Goal: Task Accomplishment & Management: Manage account settings

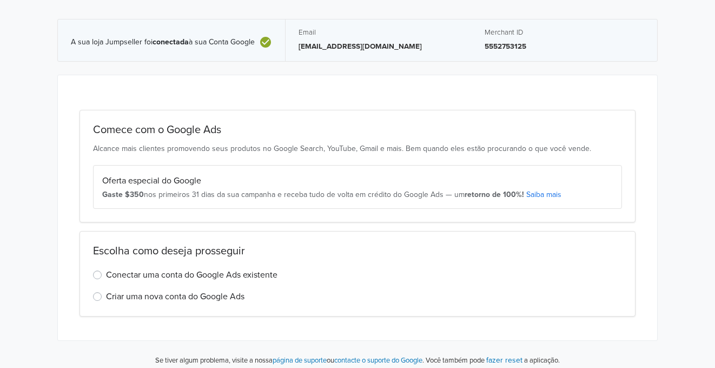
scroll to position [79, 0]
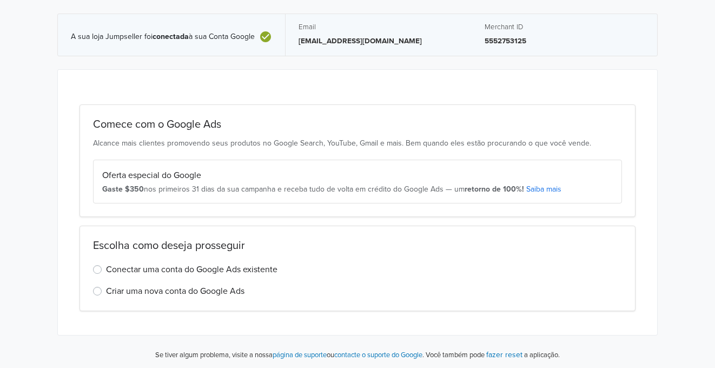
click at [166, 266] on label "Conectar uma conta do Google Ads existente" at bounding box center [192, 269] width 172 height 13
click at [0, 0] on input "Conectar uma conta do Google Ads existente" at bounding box center [0, 0] width 0 height 0
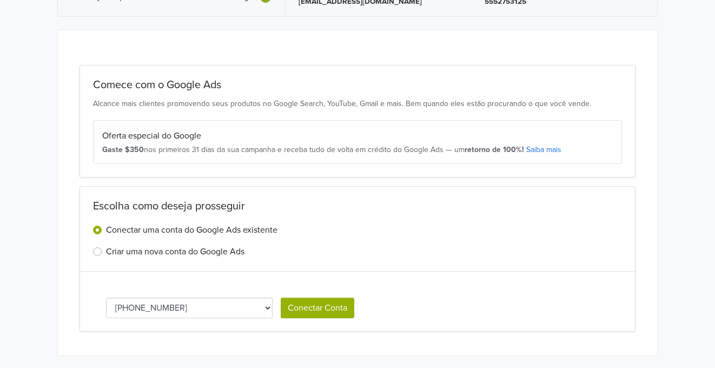
scroll to position [139, 0]
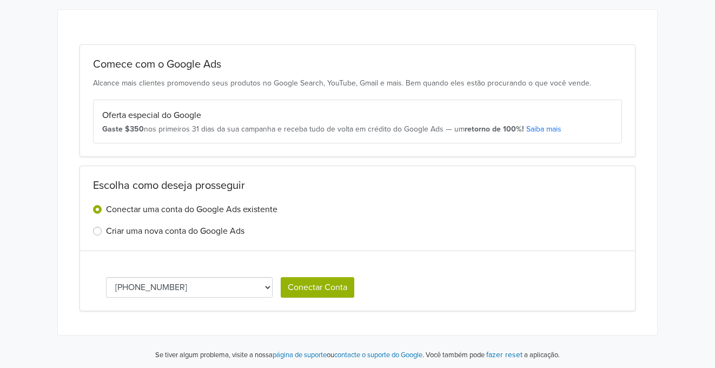
click at [320, 281] on button "Conectar Conta" at bounding box center [318, 287] width 74 height 21
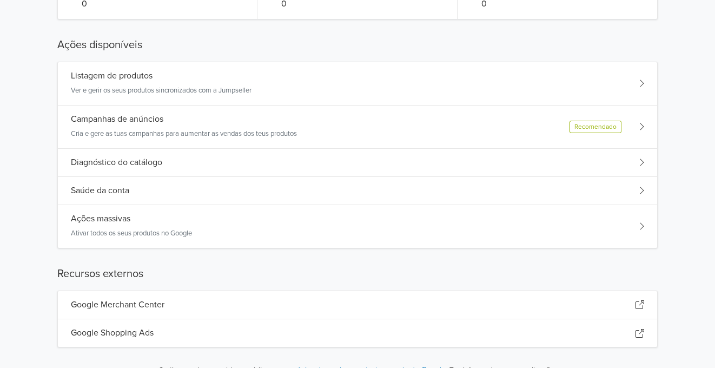
scroll to position [170, 0]
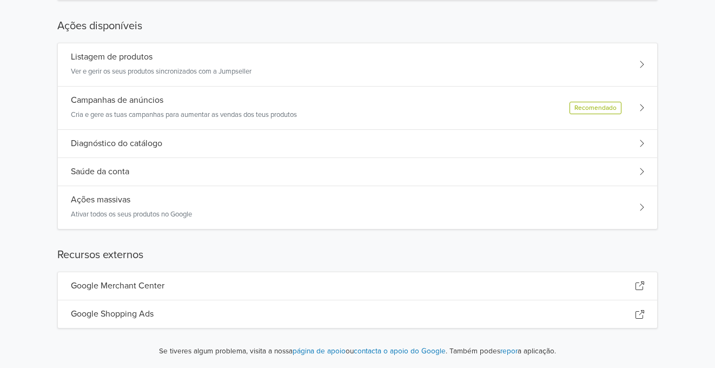
click at [351, 285] on div "Google Merchant Center" at bounding box center [358, 286] width 600 height 28
click at [148, 313] on h5 "Google Shopping Ads" at bounding box center [112, 314] width 83 height 10
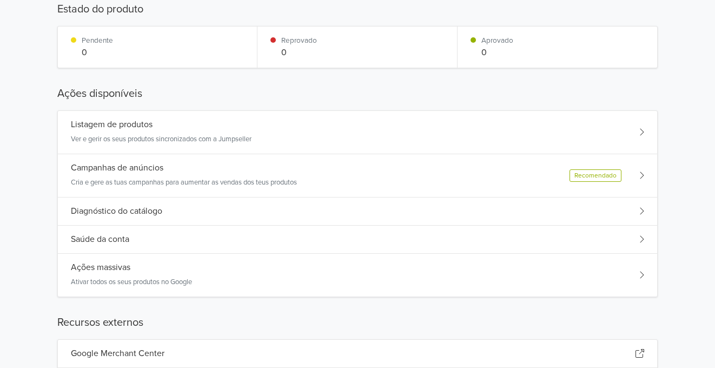
click at [406, 178] on div "Campanhas de anúncios Cria e gere as tuas campanhas para aumentar as vendas dos…" at bounding box center [358, 175] width 600 height 43
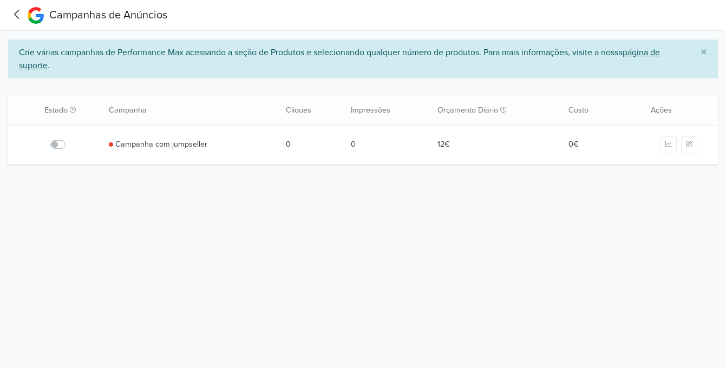
click at [153, 146] on link "Campanha com jumpseller" at bounding box center [161, 145] width 92 height 12
click at [70, 138] on label at bounding box center [70, 138] width 0 height 0
click at [0, 0] on input "checkbox" at bounding box center [0, 0] width 0 height 0
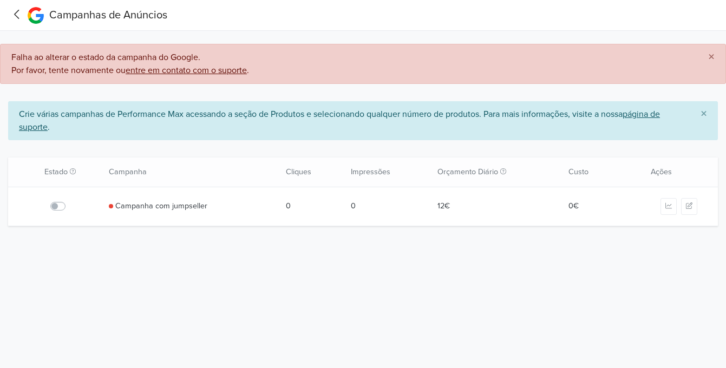
click at [58, 146] on div "Crie várias campanhas de Performance Max acessando a seção de Produtos e seleci…" at bounding box center [362, 121] width 709 height 56
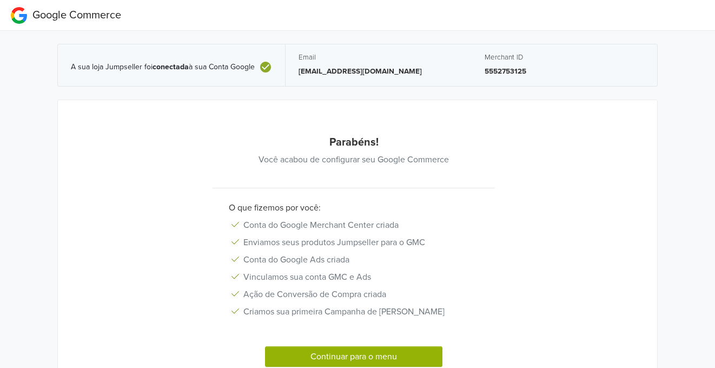
click at [386, 362] on button "Continuar para o menu" at bounding box center [353, 356] width 177 height 21
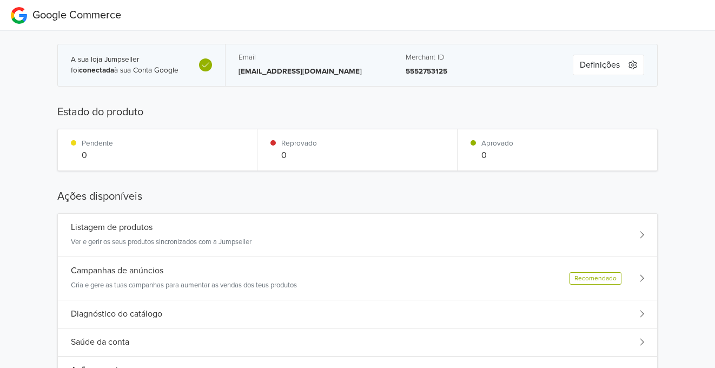
click at [611, 58] on button "Definições" at bounding box center [608, 65] width 71 height 21
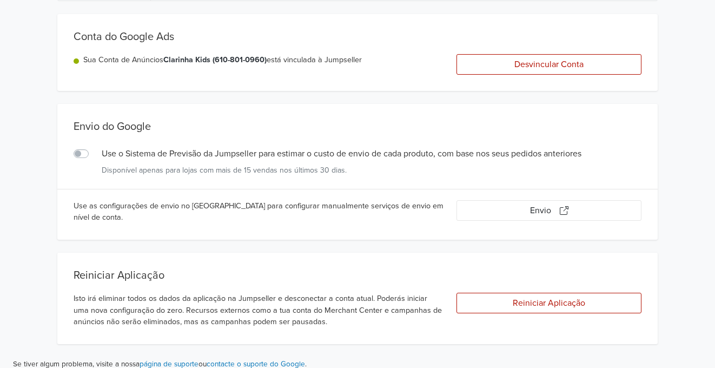
scroll to position [91, 0]
click at [93, 146] on label "Use o Sistema de Previsão da Jumpseller para estimar o custo de envio de cada p…" at bounding box center [93, 146] width 0 height 0
click at [0, 0] on input "Use o Sistema de Previsão da Jumpseller para estimar o custo de envio de cada p…" at bounding box center [0, 0] width 0 height 0
click at [78, 146] on div "Use o Sistema de Previsão da Jumpseller para estimar o custo de envio de cada p…" at bounding box center [83, 152] width 19 height 13
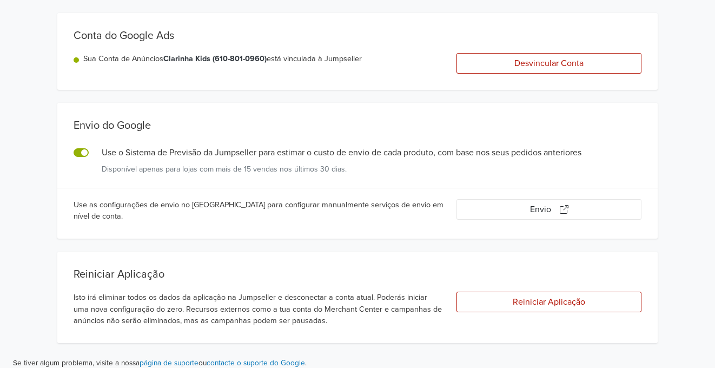
click at [93, 146] on label "Use o Sistema de Previsão da Jumpseller para estimar o custo de envio de cada p…" at bounding box center [93, 146] width 0 height 0
click at [0, 0] on input "Use o Sistema de Previsão da Jumpseller para estimar o custo de envio de cada p…" at bounding box center [0, 0] width 0 height 0
